Goal: Task Accomplishment & Management: Complete application form

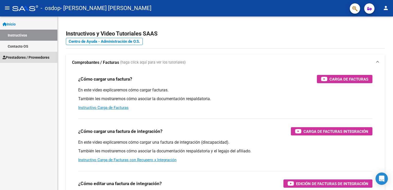
click at [24, 59] on span "Prestadores / Proveedores" at bounding box center [26, 57] width 47 height 6
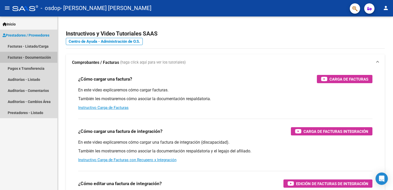
click at [24, 59] on link "Facturas - Documentación" at bounding box center [28, 57] width 57 height 11
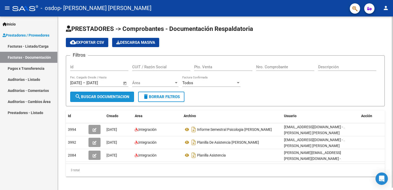
click at [108, 96] on span "search Buscar Documentacion" at bounding box center [102, 96] width 54 height 5
click at [98, 66] on input "Id" at bounding box center [99, 66] width 58 height 5
click at [139, 80] on span "Área" at bounding box center [153, 82] width 42 height 5
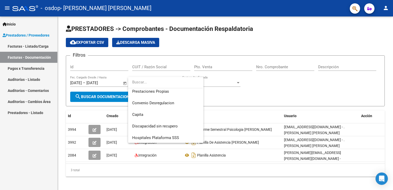
scroll to position [61, 0]
click at [267, 84] on div at bounding box center [196, 95] width 393 height 190
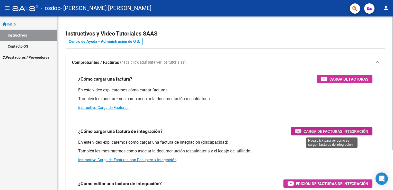
click at [325, 127] on div "Carga de Facturas Integración" at bounding box center [331, 131] width 73 height 8
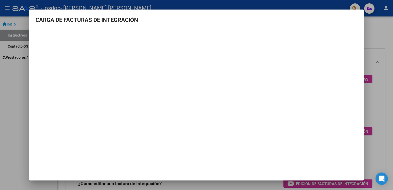
click at [376, 39] on div at bounding box center [196, 95] width 393 height 190
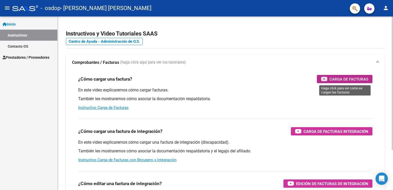
click at [356, 79] on span "Carga de Facturas" at bounding box center [348, 79] width 39 height 6
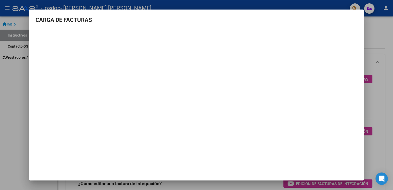
click at [0, 100] on html "menu - osdop - [PERSON_NAME] [PERSON_NAME] person Inicio Instructivos Contacto …" at bounding box center [196, 95] width 393 height 190
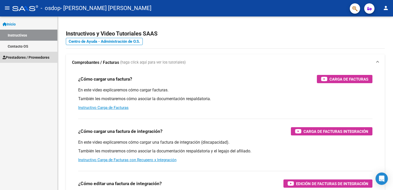
click at [33, 55] on span "Prestadores / Proveedores" at bounding box center [26, 57] width 47 height 6
click at [45, 55] on span "Prestadores / Proveedores" at bounding box center [26, 57] width 47 height 6
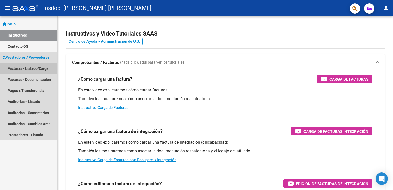
click at [41, 67] on link "Facturas - Listado/Carga" at bounding box center [28, 68] width 57 height 11
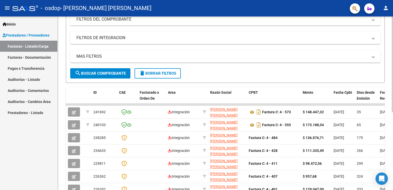
click at [392, 112] on html "menu - osdop - [PERSON_NAME] [PERSON_NAME] person Inicio Instructivos Contacto …" at bounding box center [196, 95] width 393 height 190
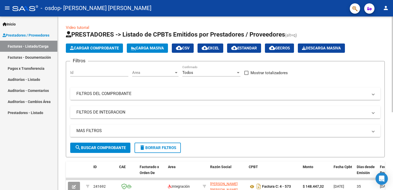
click at [392, 0] on html "menu - osdop - [PERSON_NAME] [PERSON_NAME] person Inicio Instructivos Contacto …" at bounding box center [196, 95] width 393 height 190
click at [105, 46] on span "Cargar Comprobante" at bounding box center [94, 48] width 49 height 5
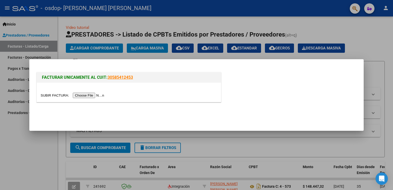
click at [91, 94] on input "file" at bounding box center [73, 94] width 65 height 5
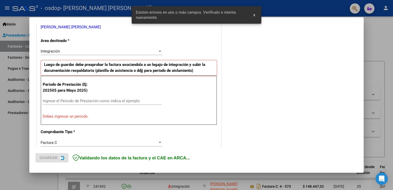
scroll to position [107, 0]
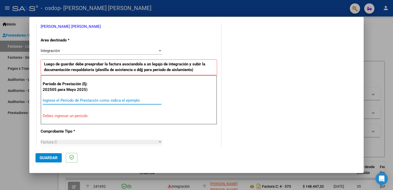
click at [50, 99] on input "Ingrese el Período de Prestación como indica el ejemplo" at bounding box center [102, 100] width 119 height 5
click at [71, 119] on div "Período de Prestación (Ej: 202505 para [DATE]) 20259 Ingrese el Período de Pres…" at bounding box center [129, 99] width 176 height 49
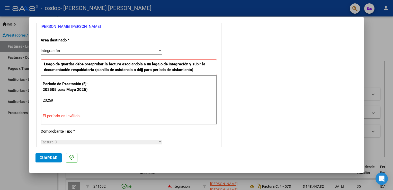
click at [70, 114] on p "El período es inválido." at bounding box center [129, 116] width 172 height 6
click at [50, 100] on input "20259" at bounding box center [102, 100] width 119 height 5
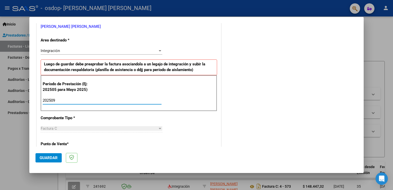
type input "202509"
click at [160, 129] on div at bounding box center [159, 128] width 5 height 4
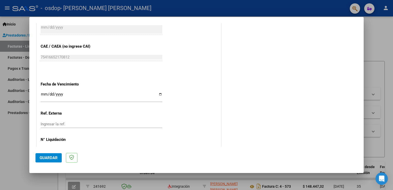
scroll to position [314, 0]
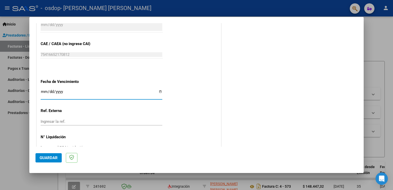
click at [158, 91] on input "Ingresar la fecha" at bounding box center [102, 93] width 122 height 8
click at [159, 91] on input "Ingresar la fecha" at bounding box center [102, 93] width 122 height 8
type input "[DATE]"
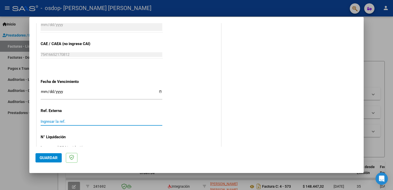
click at [64, 122] on input "Ingresar la ref." at bounding box center [102, 121] width 122 height 5
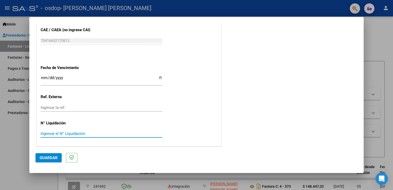
click at [49, 135] on input "Ingresar el N° Liquidación" at bounding box center [102, 133] width 122 height 5
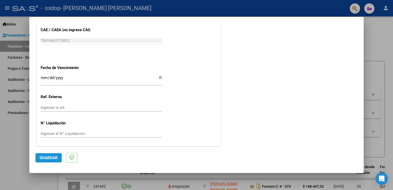
click at [51, 157] on span "Guardar" at bounding box center [49, 157] width 18 height 5
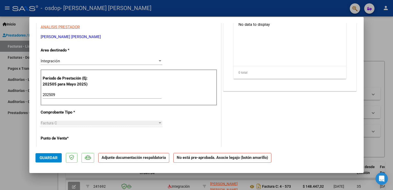
scroll to position [0, 0]
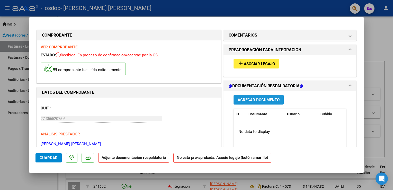
click at [252, 99] on span "Agregar Documento" at bounding box center [258, 99] width 42 height 5
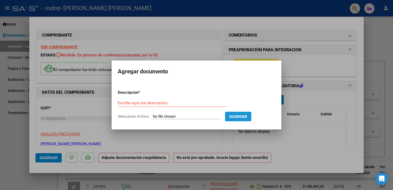
click at [234, 115] on span "Guardar" at bounding box center [238, 116] width 18 height 5
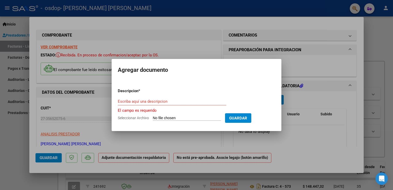
click at [169, 118] on input "Seleccionar Archivo" at bounding box center [187, 118] width 68 height 5
click at [148, 100] on input "Escriba aquí una descripcion" at bounding box center [172, 101] width 108 height 5
click at [179, 118] on input "Seleccionar Archivo" at bounding box center [187, 118] width 68 height 5
type input "C:\fakepath\FACTURA [DATE] [PERSON_NAME].pdf"
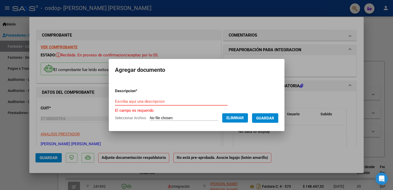
click at [166, 99] on input "Escriba aquí una descripcion" at bounding box center [171, 101] width 113 height 5
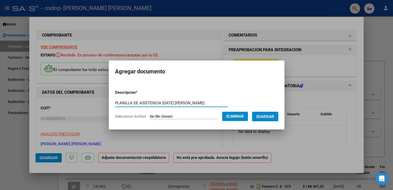
scroll to position [0, 5]
type input "PLANILLA DE ASISTENCIA [DATE] [PERSON_NAME]"
click at [257, 114] on span "Guardar" at bounding box center [265, 116] width 18 height 5
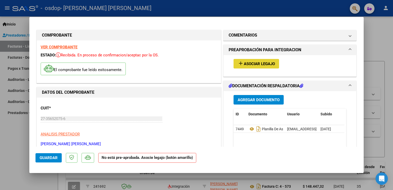
click at [253, 63] on span "Asociar Legajo" at bounding box center [259, 63] width 31 height 5
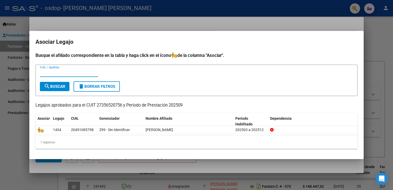
click at [57, 71] on input "CUIL / Apellido" at bounding box center [69, 72] width 58 height 5
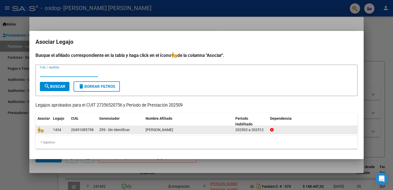
click at [48, 127] on div at bounding box center [43, 130] width 11 height 6
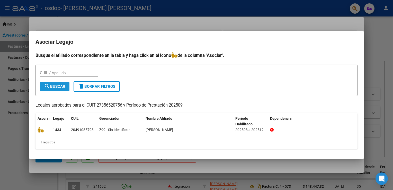
click at [57, 85] on span "search Buscar" at bounding box center [54, 86] width 21 height 5
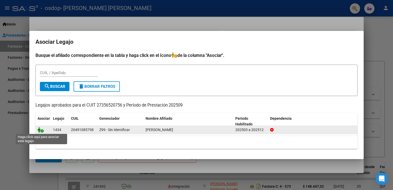
click at [40, 129] on icon at bounding box center [41, 130] width 6 height 6
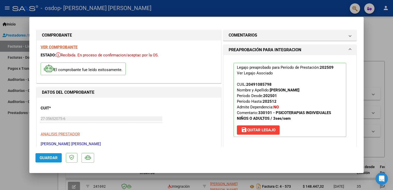
click at [43, 157] on span "Guardar" at bounding box center [49, 157] width 18 height 5
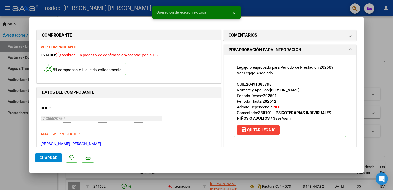
click at [374, 35] on div at bounding box center [196, 95] width 393 height 190
type input "$ 0,00"
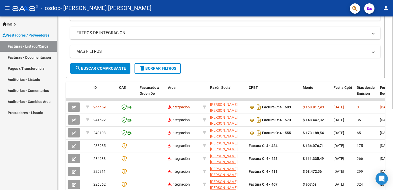
scroll to position [80, 0]
click at [392, 82] on html "menu - osdop - [PERSON_NAME] [PERSON_NAME] person Inicio Instructivos Contacto …" at bounding box center [196, 95] width 393 height 190
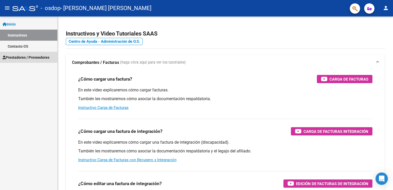
click at [40, 55] on span "Prestadores / Proveedores" at bounding box center [26, 57] width 47 height 6
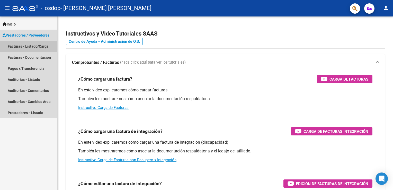
click at [45, 45] on link "Facturas - Listado/Carga" at bounding box center [28, 46] width 57 height 11
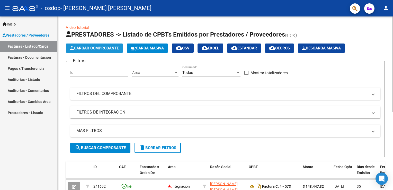
click at [88, 47] on span "Cargar Comprobante" at bounding box center [94, 48] width 49 height 5
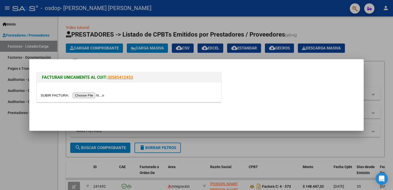
click at [93, 95] on input "file" at bounding box center [73, 94] width 65 height 5
click at [224, 148] on div at bounding box center [196, 95] width 393 height 190
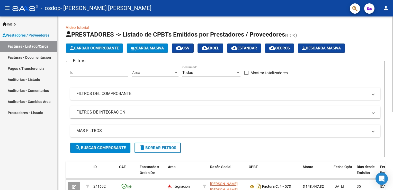
scroll to position [140, 0]
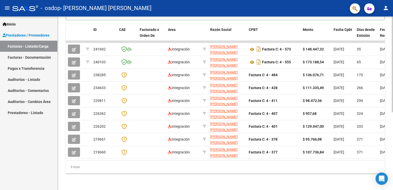
click at [392, 67] on div at bounding box center [391, 102] width 1 height 173
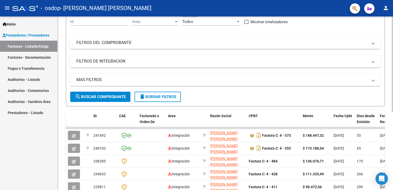
scroll to position [50, 0]
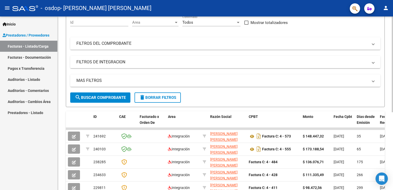
click at [392, 57] on html "menu - osdop - [PERSON_NAME] [PERSON_NAME] person Inicio Instructivos Contacto …" at bounding box center [196, 95] width 393 height 190
click at [347, 31] on div "Filtros Id Area Area Todos Confirmado Mostrar totalizadores FILTROS DEL COMPROB…" at bounding box center [225, 53] width 310 height 77
